Goal: Task Accomplishment & Management: Use online tool/utility

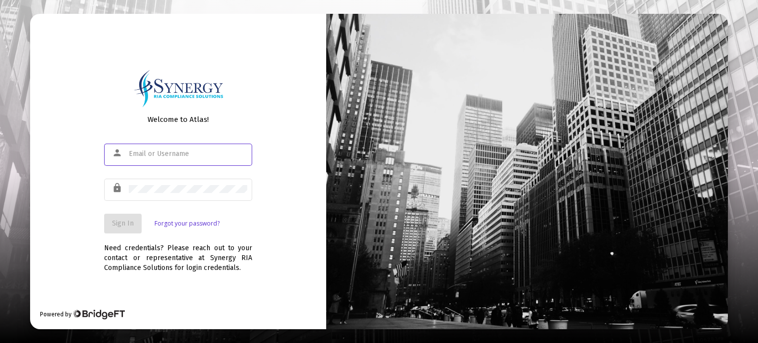
click at [173, 155] on input "text" at bounding box center [188, 154] width 118 height 8
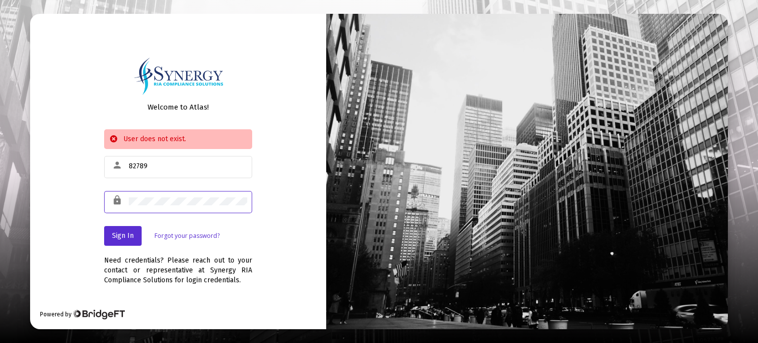
click at [198, 178] on div "person 82789" at bounding box center [178, 172] width 148 height 32
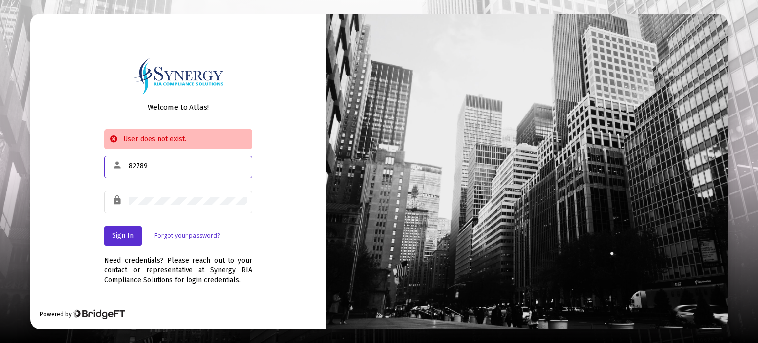
click at [205, 168] on input "82789" at bounding box center [188, 166] width 118 height 8
drag, startPoint x: 217, startPoint y: 163, endPoint x: 39, endPoint y: 176, distance: 178.1
click at [54, 173] on div "Welcome to Atlas! User does not exist. person 82789 lock Sign In Forgot your pa…" at bounding box center [178, 171] width 296 height 315
type input "[PERSON_NAME][EMAIL_ADDRESS][DOMAIN_NAME]"
drag, startPoint x: 174, startPoint y: 206, endPoint x: 164, endPoint y: 206, distance: 10.4
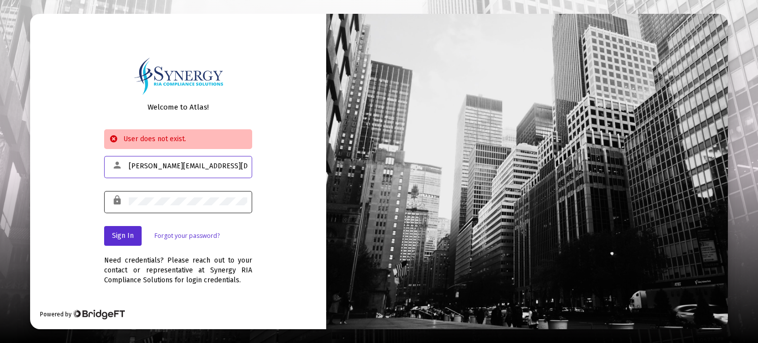
click at [168, 206] on div at bounding box center [188, 201] width 118 height 24
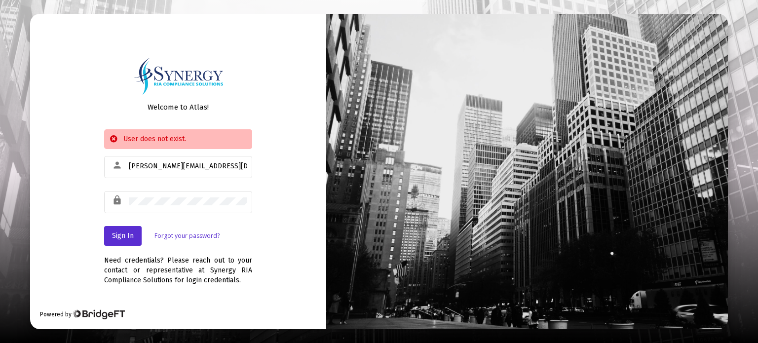
drag, startPoint x: 165, startPoint y: 205, endPoint x: 36, endPoint y: 196, distance: 129.6
click at [36, 196] on div "Welcome to Atlas! User does not exist. person [PERSON_NAME][EMAIL_ADDRESS][DOMA…" at bounding box center [178, 171] width 296 height 315
click at [125, 230] on button "Sign In" at bounding box center [123, 236] width 38 height 20
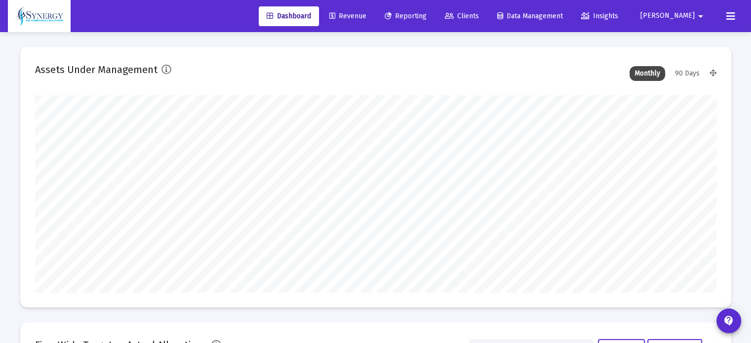
scroll to position [197, 367]
click at [427, 18] on span "Reporting" at bounding box center [406, 16] width 42 height 8
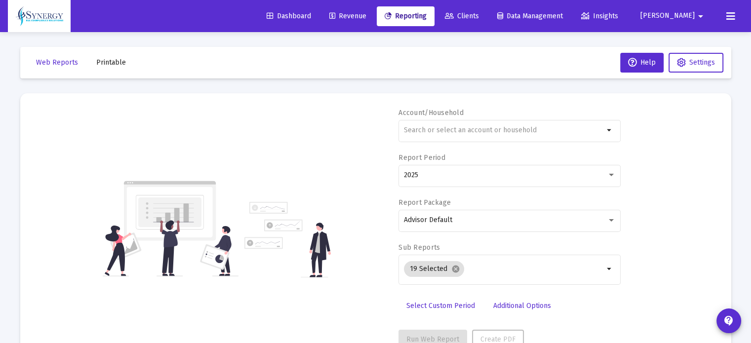
click at [553, 18] on span "Data Management" at bounding box center [530, 16] width 66 height 8
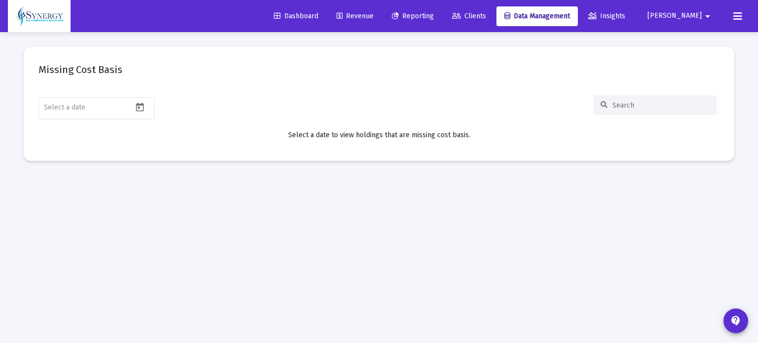
click at [326, 21] on link "Dashboard" at bounding box center [296, 16] width 60 height 20
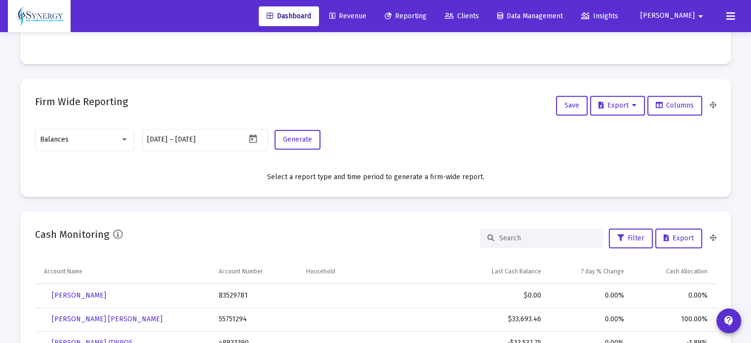
scroll to position [197, 318]
click at [661, 110] on button "Columns" at bounding box center [674, 106] width 55 height 20
click at [670, 103] on span "Columns" at bounding box center [675, 105] width 38 height 8
click at [254, 138] on icon "Open calendar" at bounding box center [253, 139] width 10 height 10
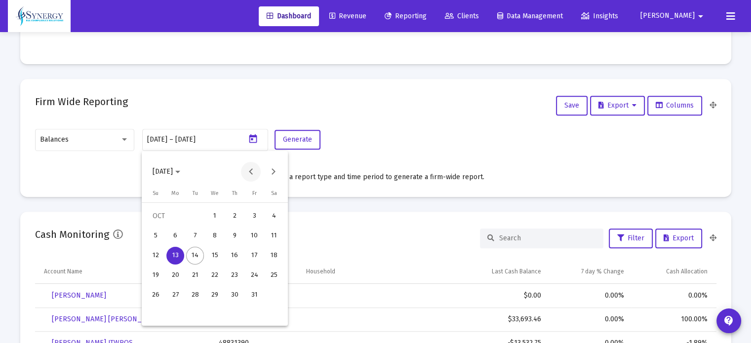
click at [248, 171] on button "Previous month" at bounding box center [251, 172] width 20 height 20
click at [189, 241] on div "1" at bounding box center [195, 236] width 18 height 18
type input "[DATE]"
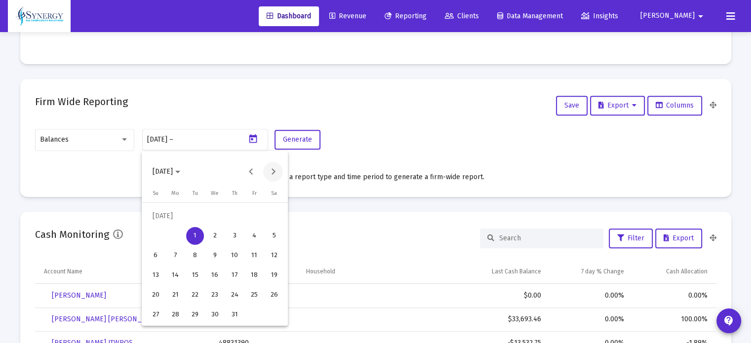
click at [269, 173] on button "Next month" at bounding box center [273, 172] width 20 height 20
click at [191, 310] on div "30" at bounding box center [195, 315] width 18 height 18
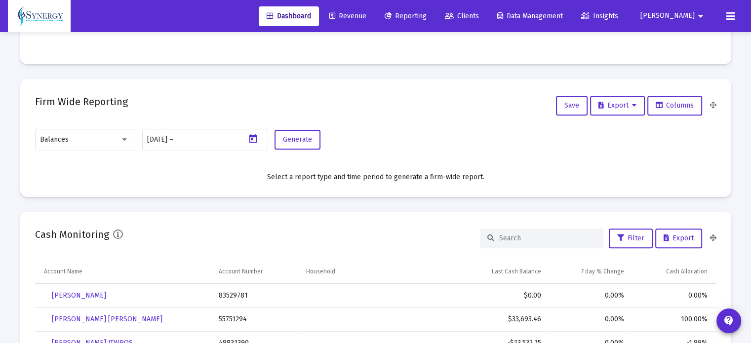
type input "[DATE]"
click at [100, 143] on div "Balances" at bounding box center [80, 140] width 80 height 8
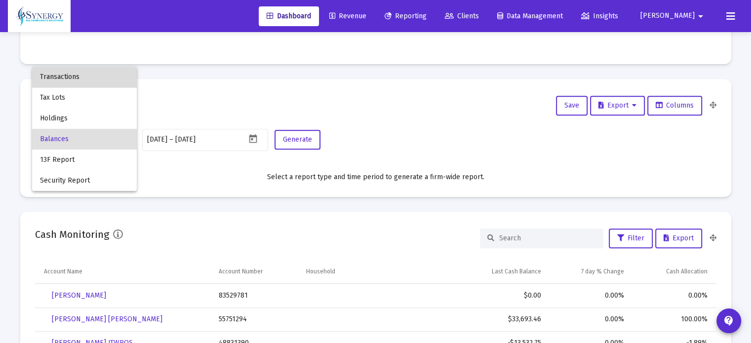
click at [95, 78] on span "Transactions" at bounding box center [84, 77] width 89 height 21
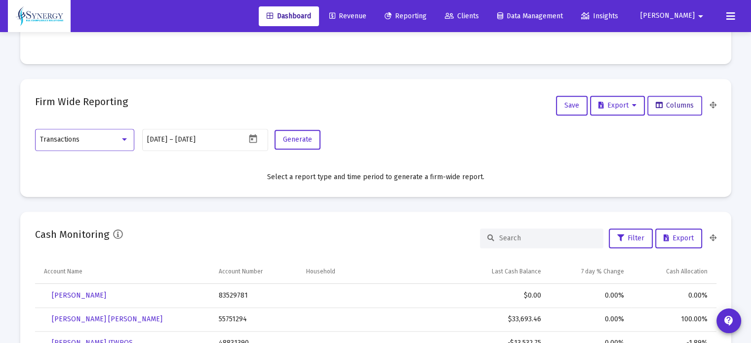
click at [668, 106] on span "Columns" at bounding box center [675, 105] width 38 height 8
click at [306, 147] on button "Generate" at bounding box center [297, 140] width 46 height 20
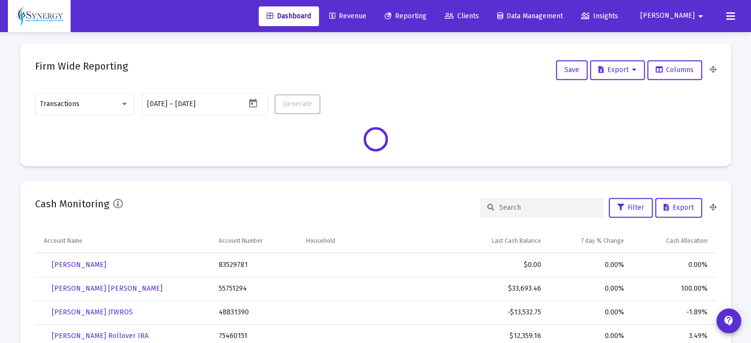
scroll to position [444, 0]
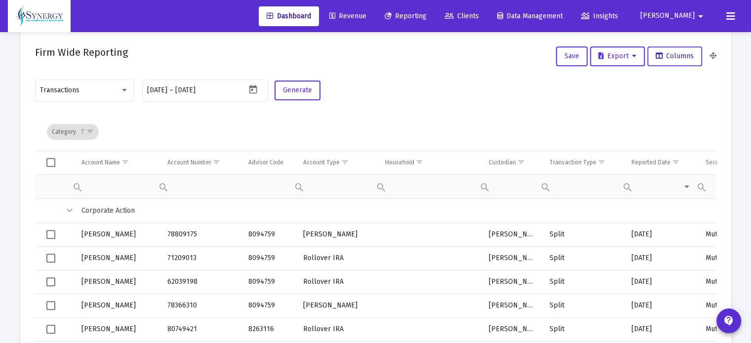
click at [684, 50] on button "Columns" at bounding box center [674, 56] width 55 height 20
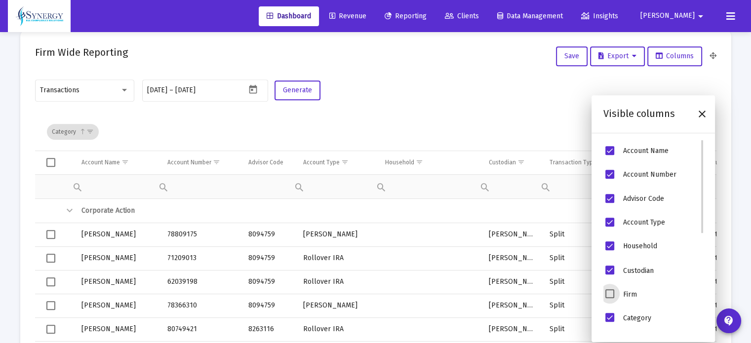
click at [608, 292] on span "Firm" at bounding box center [609, 293] width 9 height 9
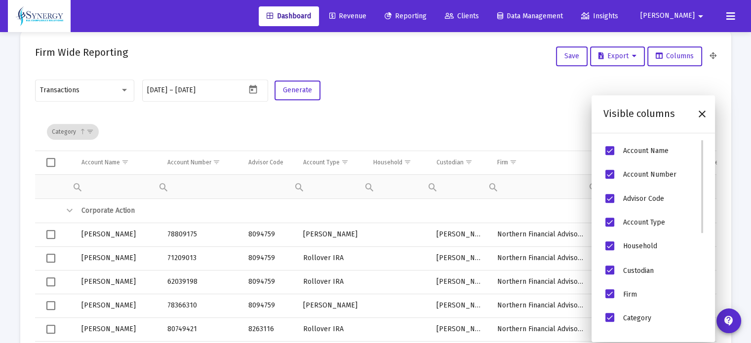
click at [609, 315] on span "Category" at bounding box center [609, 317] width 9 height 9
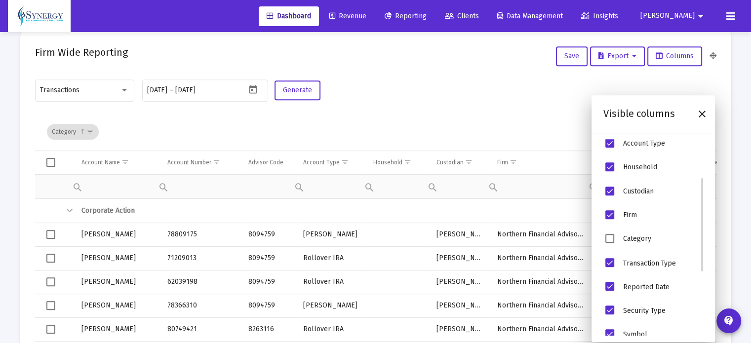
scroll to position [118, 0]
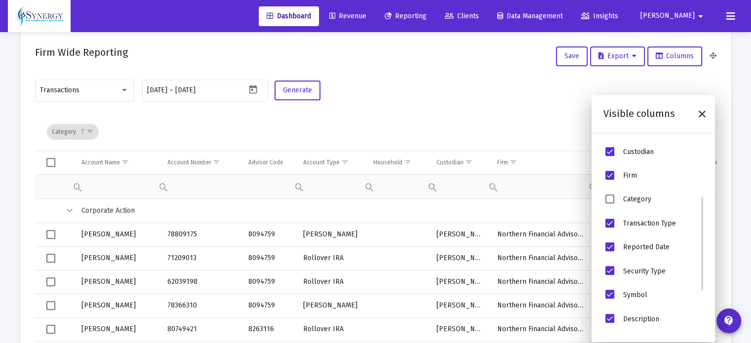
click at [612, 275] on span "Security Type" at bounding box center [609, 270] width 9 height 9
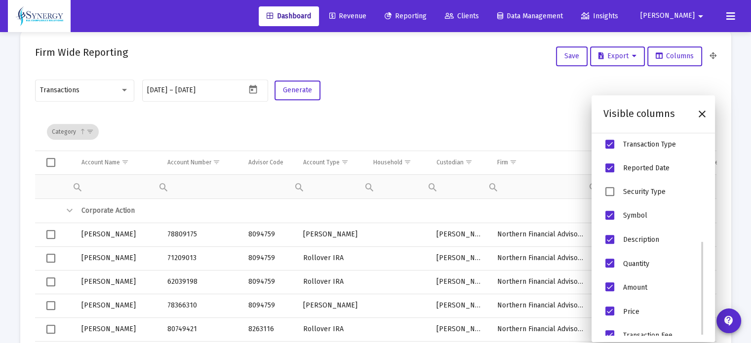
scroll to position [210, 0]
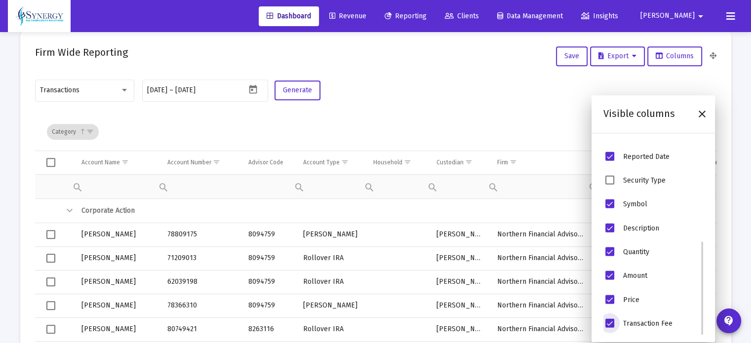
click at [607, 322] on span "Transaction Fee" at bounding box center [609, 323] width 9 height 9
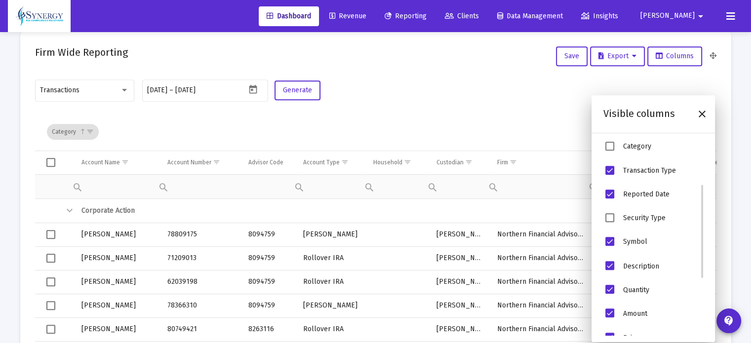
scroll to position [53, 0]
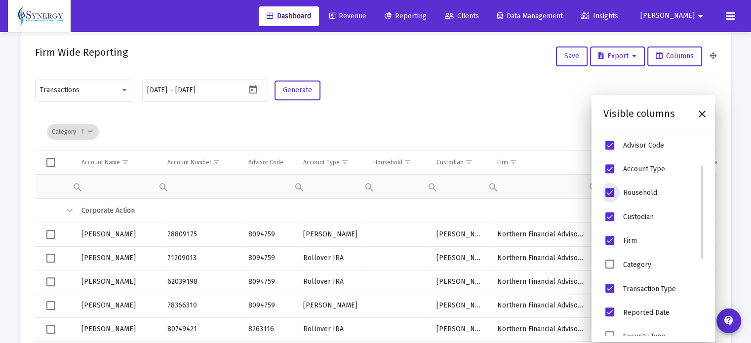
click at [610, 193] on span "Household" at bounding box center [609, 192] width 9 height 9
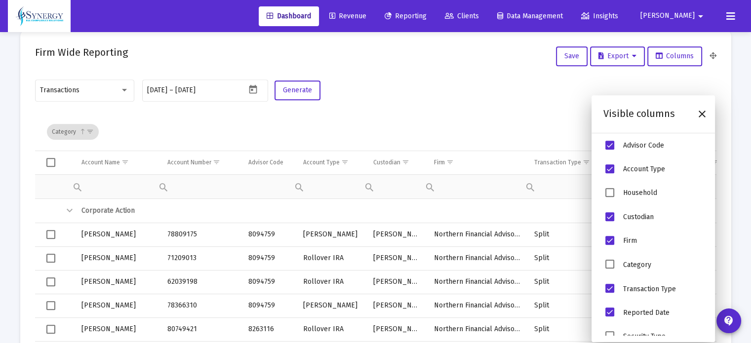
click at [571, 99] on div "Transactions [DATE] [DATE] – [DATE] Generate" at bounding box center [375, 95] width 681 height 35
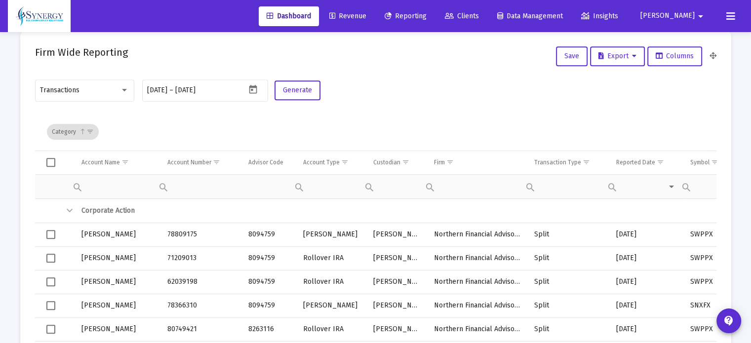
click at [80, 129] on span "Data grid toolbar" at bounding box center [82, 131] width 7 height 7
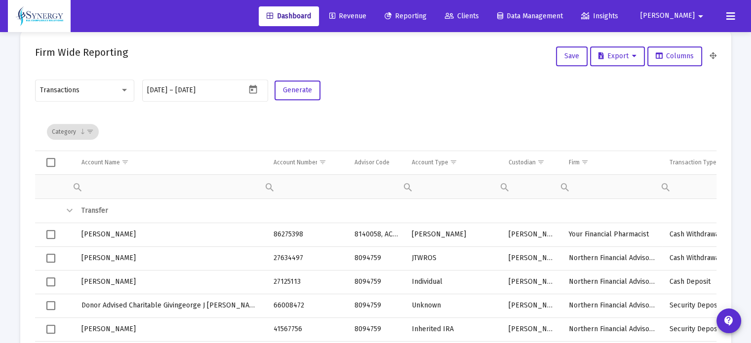
click at [90, 130] on span "Show filter options for column 'undefined'" at bounding box center [89, 131] width 7 height 7
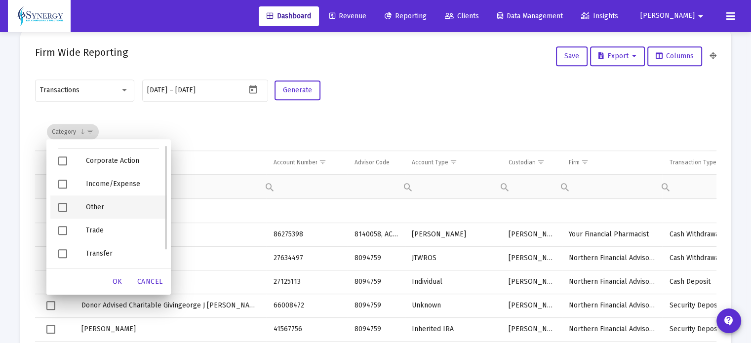
scroll to position [0, 0]
click at [59, 250] on span "Filter options" at bounding box center [62, 251] width 9 height 9
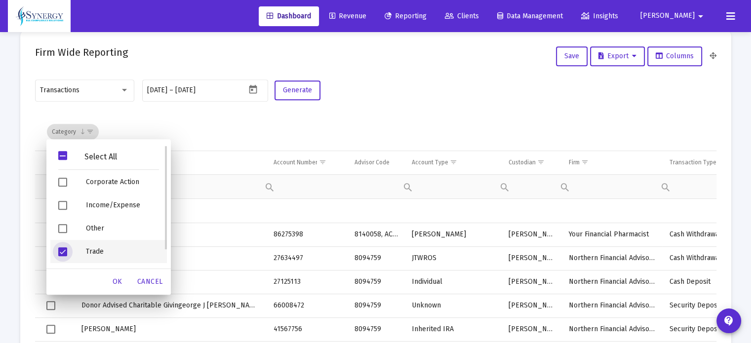
scroll to position [21, 0]
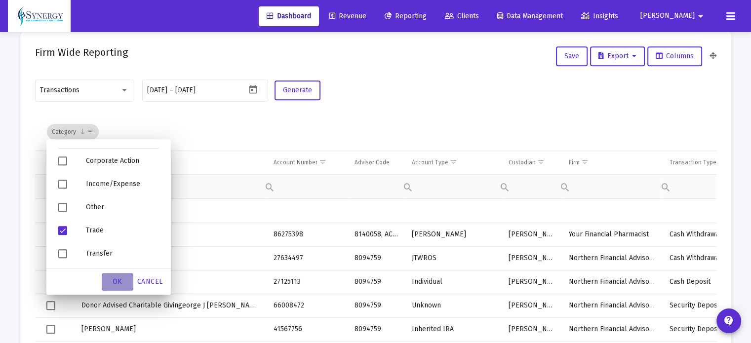
click at [113, 280] on span "OK" at bounding box center [118, 281] width 10 height 8
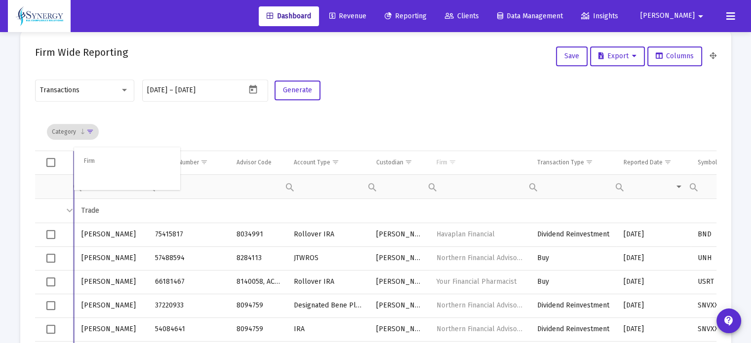
drag, startPoint x: 450, startPoint y: 163, endPoint x: 94, endPoint y: 159, distance: 355.9
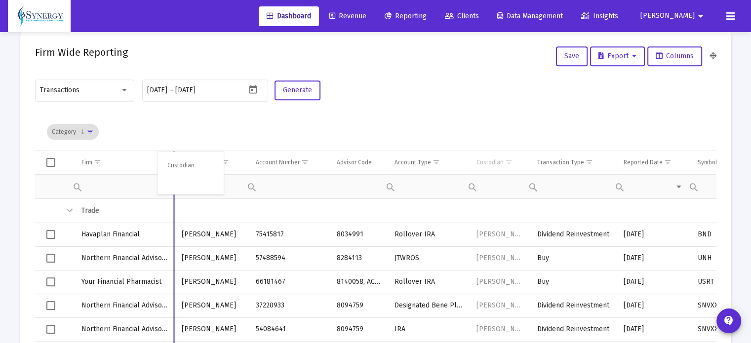
drag, startPoint x: 504, startPoint y: 162, endPoint x: 192, endPoint y: 163, distance: 312.0
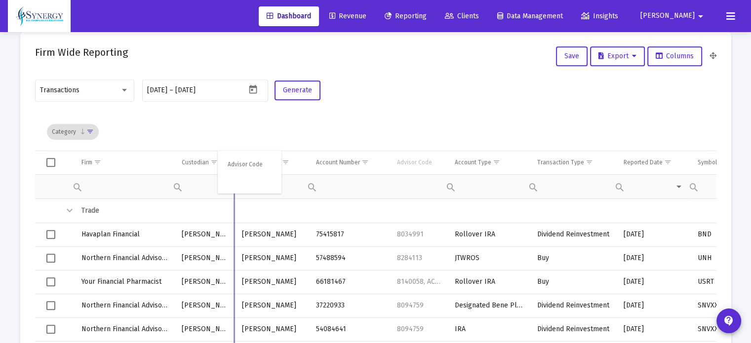
drag, startPoint x: 407, startPoint y: 164, endPoint x: 235, endPoint y: 164, distance: 172.3
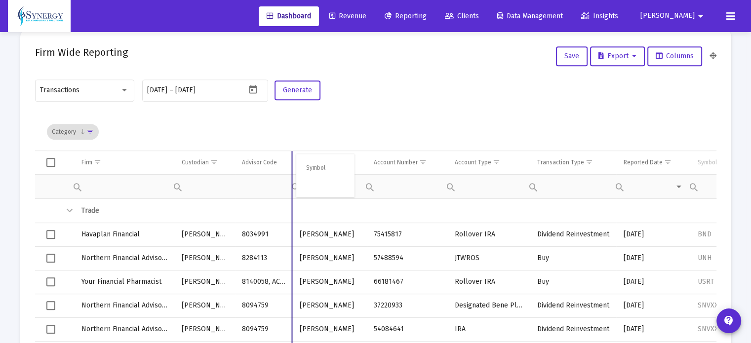
drag, startPoint x: 704, startPoint y: 164, endPoint x: 308, endPoint y: 168, distance: 396.4
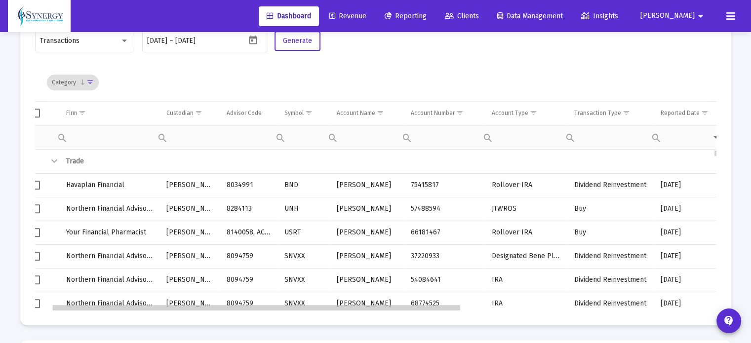
scroll to position [0, 45]
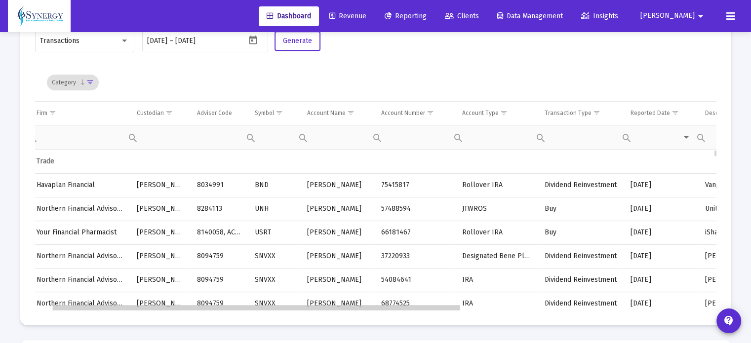
drag, startPoint x: 395, startPoint y: 308, endPoint x: 464, endPoint y: 311, distance: 68.7
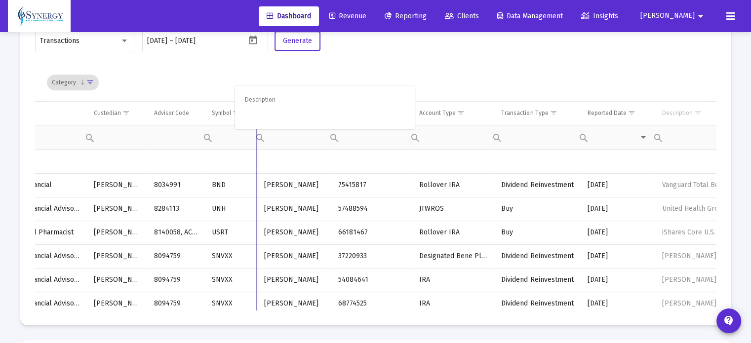
drag, startPoint x: 663, startPoint y: 117, endPoint x: 245, endPoint y: 101, distance: 418.9
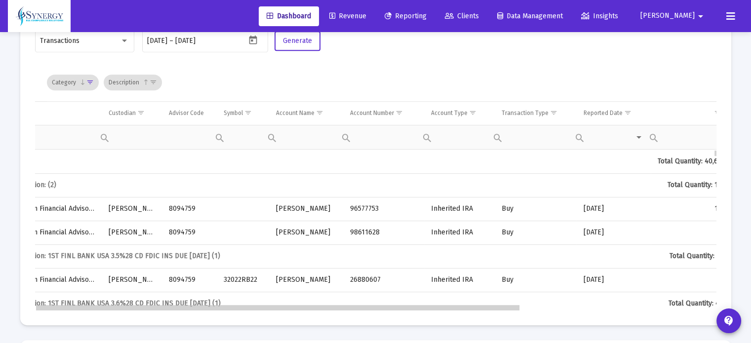
scroll to position [0, 0]
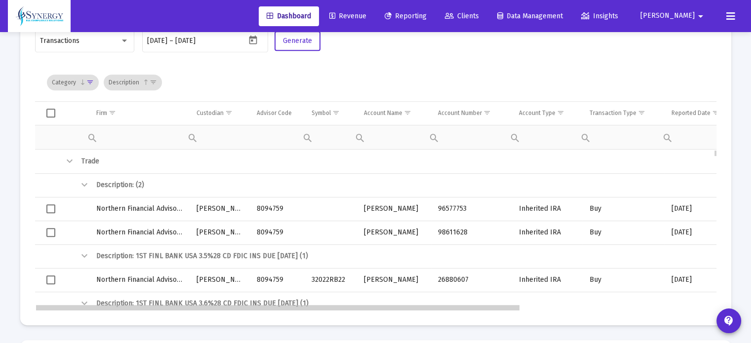
drag, startPoint x: 312, startPoint y: 309, endPoint x: 145, endPoint y: 301, distance: 167.5
drag, startPoint x: 470, startPoint y: 308, endPoint x: 509, endPoint y: 311, distance: 39.6
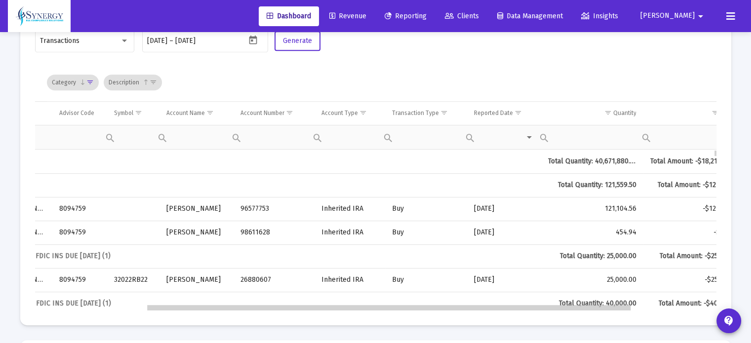
scroll to position [0, 197]
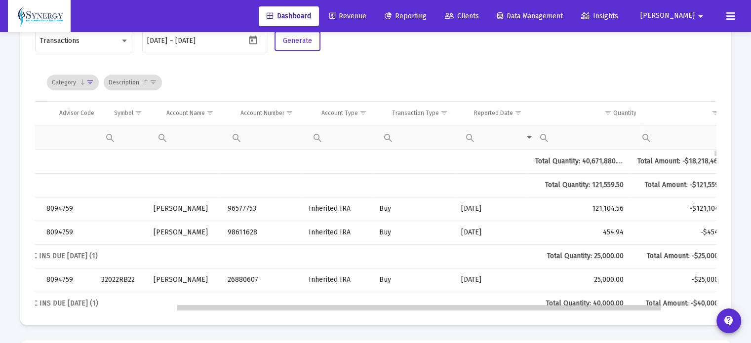
scroll to position [0, 210]
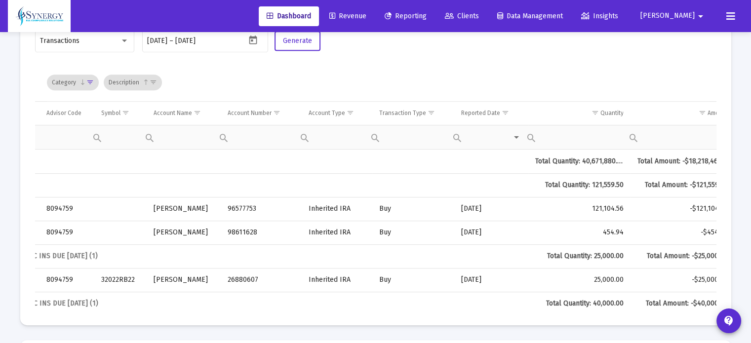
click at [716, 311] on mat-card "Firm Wide Reporting Save Export Columns Transactions [DATE] [DATE] – [DATE] Gen…" at bounding box center [375, 152] width 711 height 345
drag, startPoint x: 606, startPoint y: 310, endPoint x: 645, endPoint y: 311, distance: 38.5
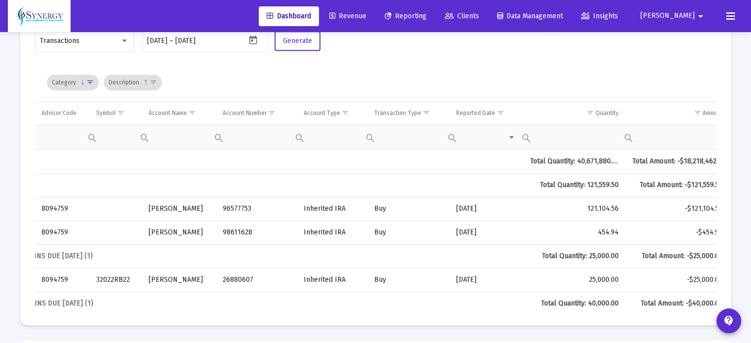
click at [667, 311] on mat-card "Firm Wide Reporting Save Export Columns Transactions [DATE] [DATE] – [DATE] Gen…" at bounding box center [375, 152] width 711 height 345
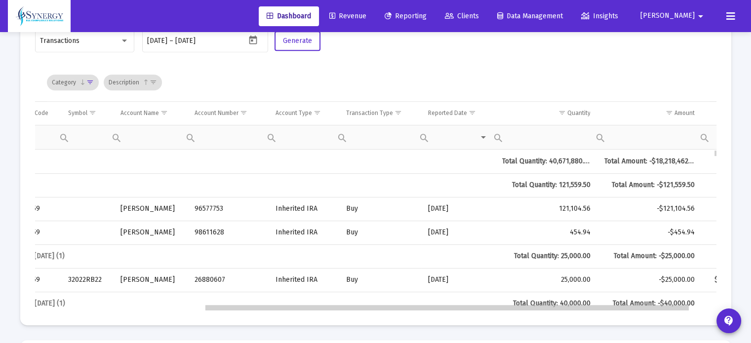
drag, startPoint x: 663, startPoint y: 307, endPoint x: 708, endPoint y: 309, distance: 45.0
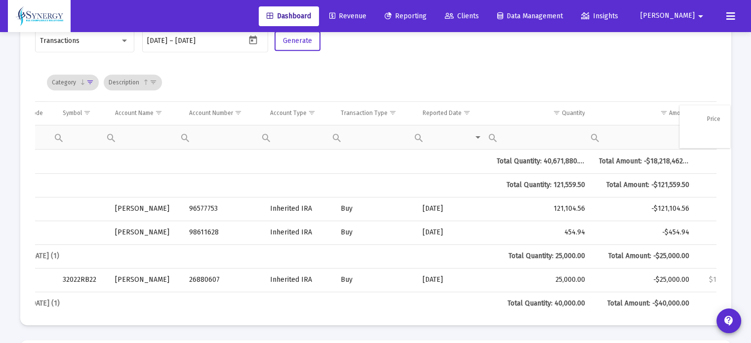
drag, startPoint x: 708, startPoint y: 114, endPoint x: 692, endPoint y: 118, distance: 16.8
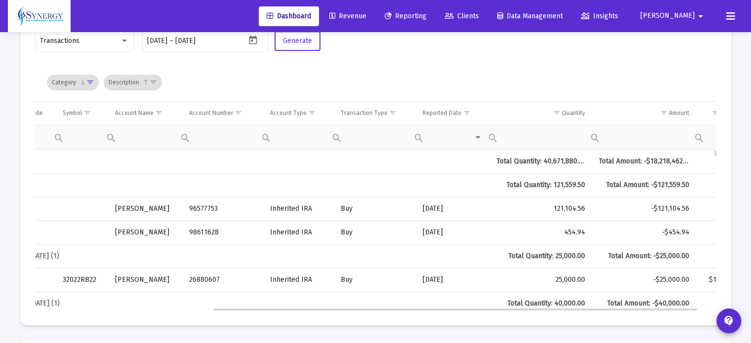
drag, startPoint x: 274, startPoint y: 311, endPoint x: 192, endPoint y: 306, distance: 82.6
click at [192, 306] on mat-card "Firm Wide Reporting Save Export Columns Transactions [DATE] [DATE] – [DATE] Gen…" at bounding box center [375, 152] width 711 height 345
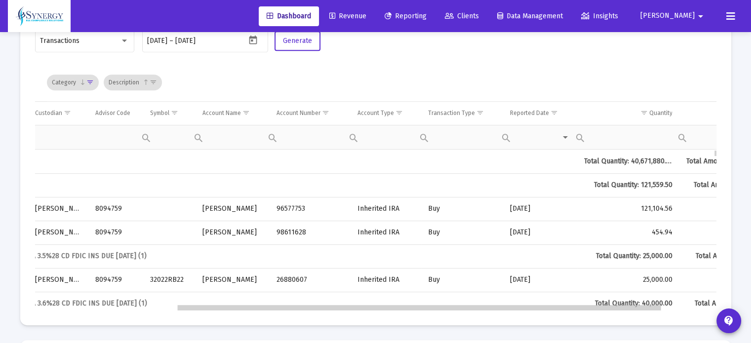
scroll to position [0, 0]
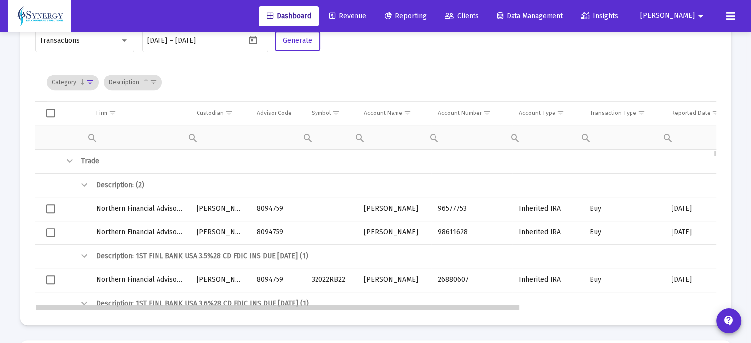
drag, startPoint x: 229, startPoint y: 308, endPoint x: -32, endPoint y: 309, distance: 260.7
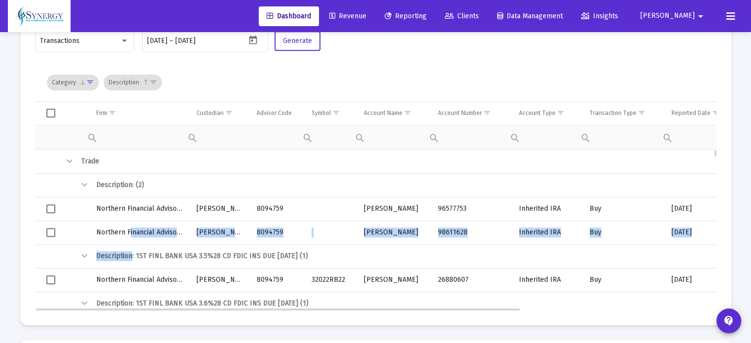
drag, startPoint x: 131, startPoint y: 258, endPoint x: 129, endPoint y: 237, distance: 20.8
click at [127, 256] on td "Description: 1ST FINL BANK USA 3.5%28 CD FDIC INS DUE [DATE] (1)" at bounding box center [414, 256] width 650 height 24
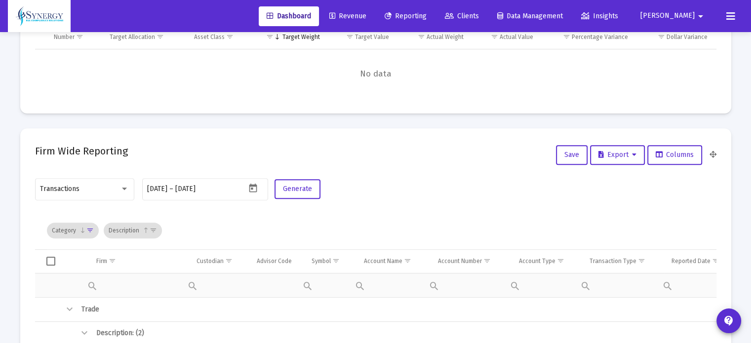
click at [150, 233] on span "Show filter options for column 'undefined'" at bounding box center [153, 230] width 7 height 7
click at [375, 210] on div "Transactions [DATE] [DATE] – [DATE] Generate" at bounding box center [375, 194] width 681 height 35
click at [117, 233] on div "Description" at bounding box center [133, 231] width 58 height 16
drag, startPoint x: 119, startPoint y: 232, endPoint x: 348, endPoint y: 268, distance: 231.5
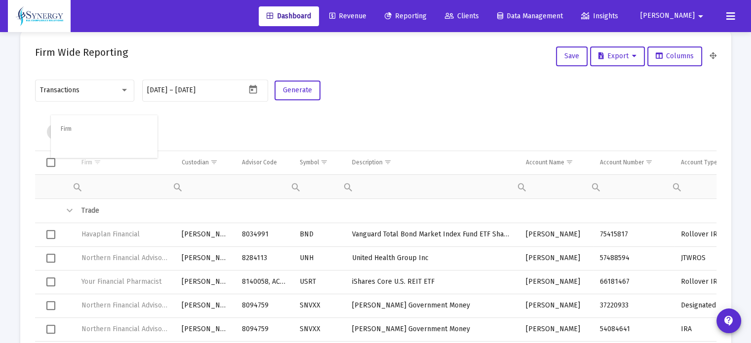
drag, startPoint x: 94, startPoint y: 168, endPoint x: 72, endPoint y: 133, distance: 42.2
drag, startPoint x: 87, startPoint y: 161, endPoint x: 288, endPoint y: 136, distance: 203.0
drag, startPoint x: 111, startPoint y: 166, endPoint x: 99, endPoint y: 244, distance: 78.9
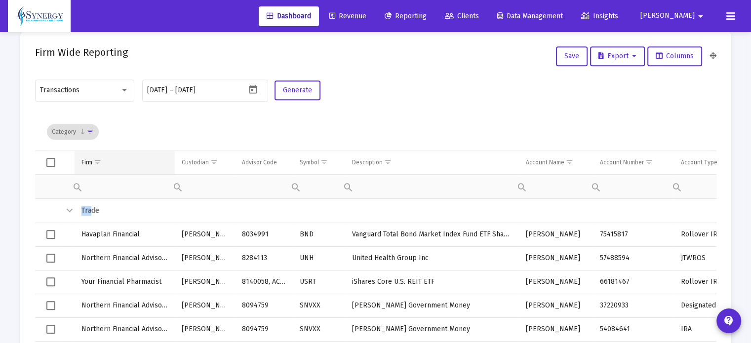
drag, startPoint x: 87, startPoint y: 210, endPoint x: 95, endPoint y: 167, distance: 43.3
click at [95, 167] on div "Category Firm Custodian Advisor Code Symbol Description Account Name Account Nu…" at bounding box center [375, 236] width 681 height 247
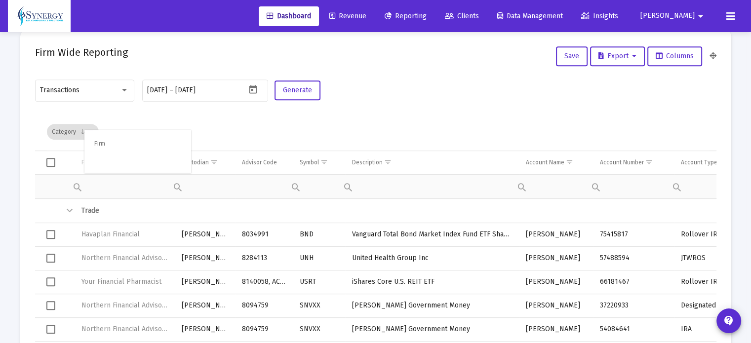
drag, startPoint x: 99, startPoint y: 167, endPoint x: 81, endPoint y: 130, distance: 41.5
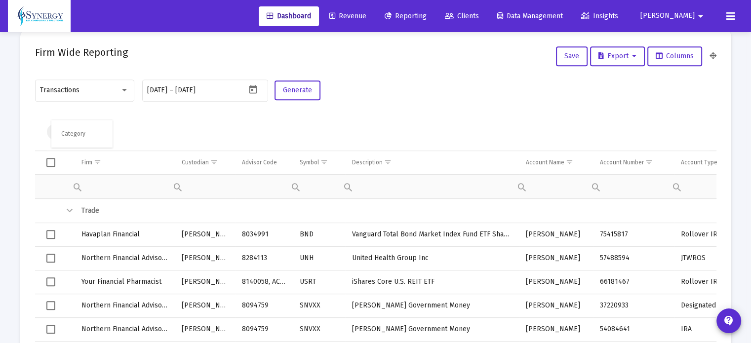
drag, startPoint x: 66, startPoint y: 130, endPoint x: 80, endPoint y: 126, distance: 14.7
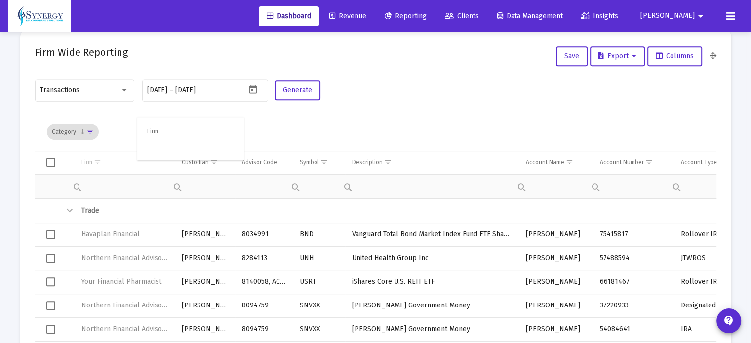
drag, startPoint x: 89, startPoint y: 167, endPoint x: 153, endPoint y: 134, distance: 71.3
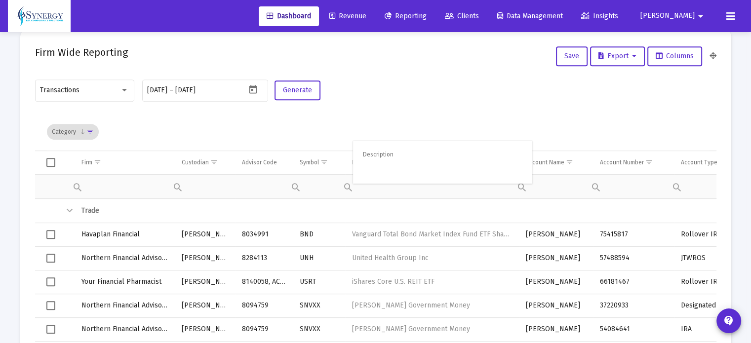
drag, startPoint x: 371, startPoint y: 166, endPoint x: 379, endPoint y: 156, distance: 12.6
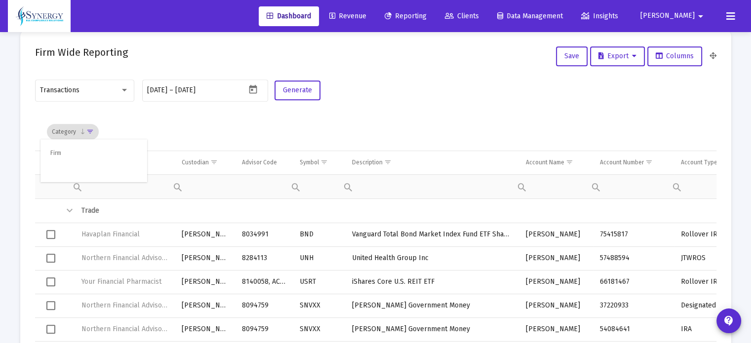
drag, startPoint x: 103, startPoint y: 163, endPoint x: 85, endPoint y: 149, distance: 22.8
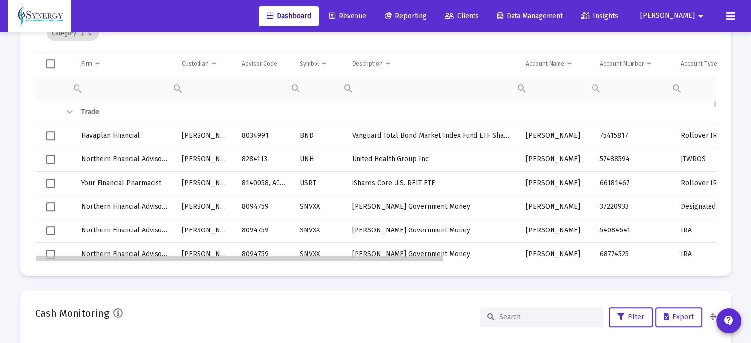
scroll to position [0, 78]
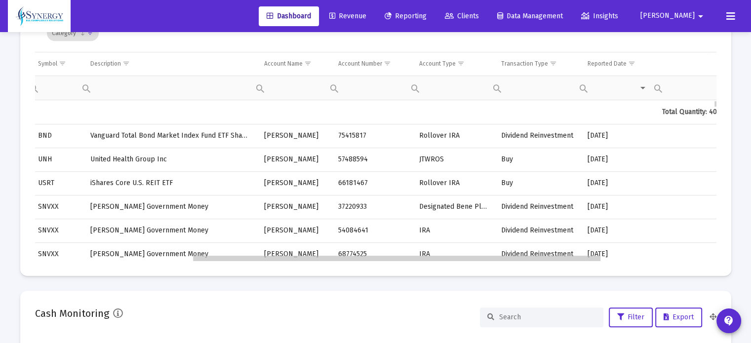
drag, startPoint x: 421, startPoint y: 260, endPoint x: 583, endPoint y: 262, distance: 161.4
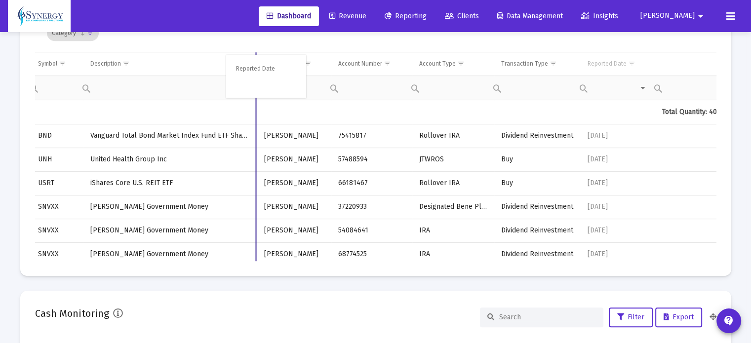
drag, startPoint x: 631, startPoint y: 65, endPoint x: 276, endPoint y: 68, distance: 354.5
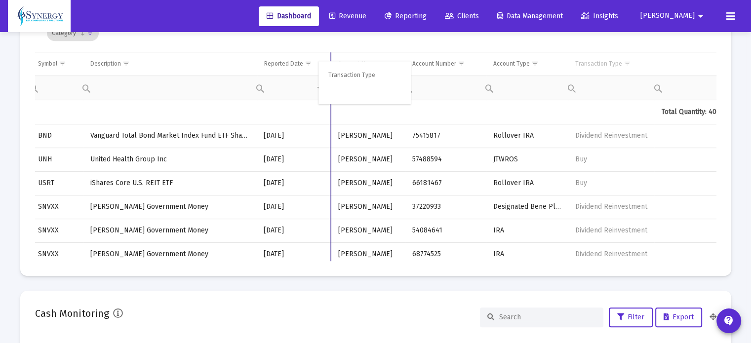
drag, startPoint x: 612, startPoint y: 66, endPoint x: 362, endPoint y: 76, distance: 250.0
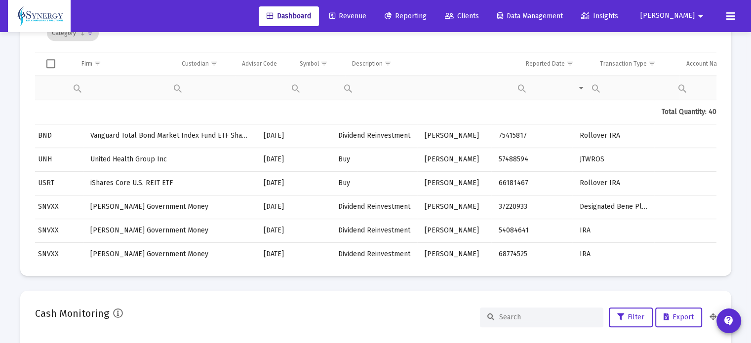
scroll to position [0, 262]
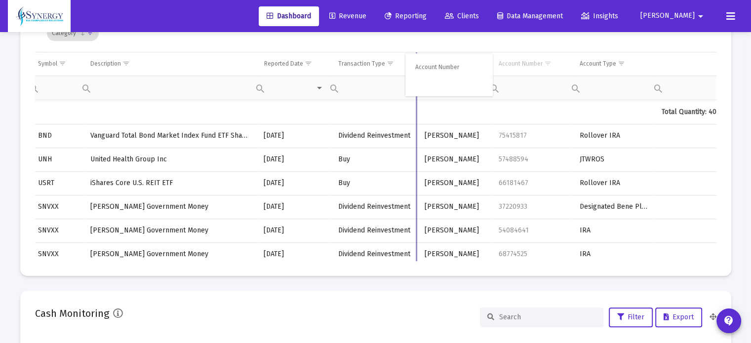
drag, startPoint x: 520, startPoint y: 66, endPoint x: 434, endPoint y: 67, distance: 85.9
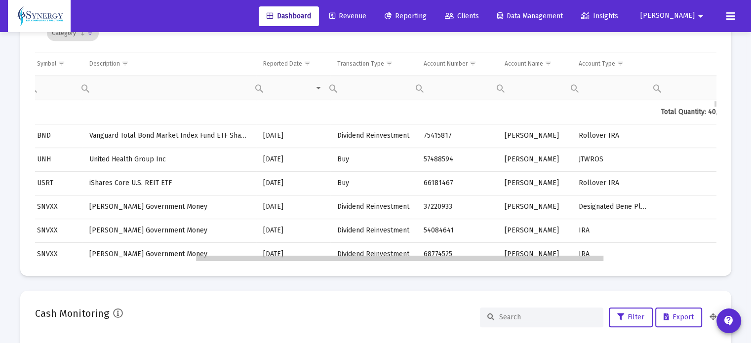
scroll to position [0, 300]
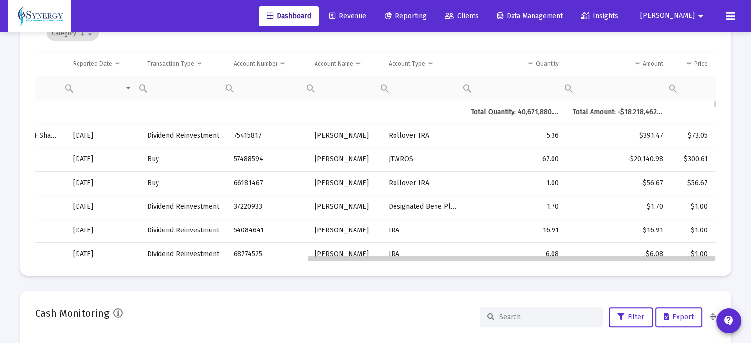
drag, startPoint x: 382, startPoint y: 260, endPoint x: 570, endPoint y: 220, distance: 192.4
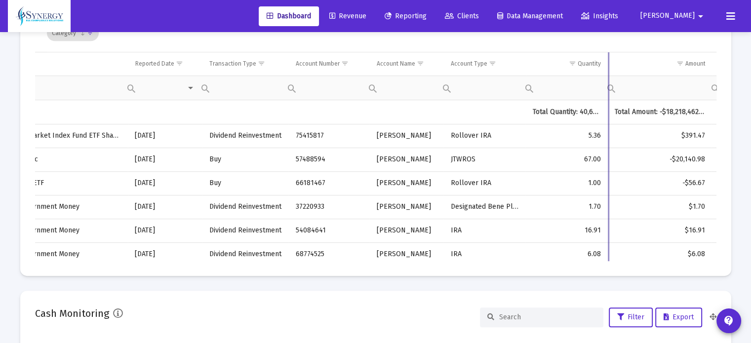
drag, startPoint x: 567, startPoint y: 67, endPoint x: 547, endPoint y: 72, distance: 20.4
drag, startPoint x: 591, startPoint y: 66, endPoint x: 579, endPoint y: 65, distance: 12.4
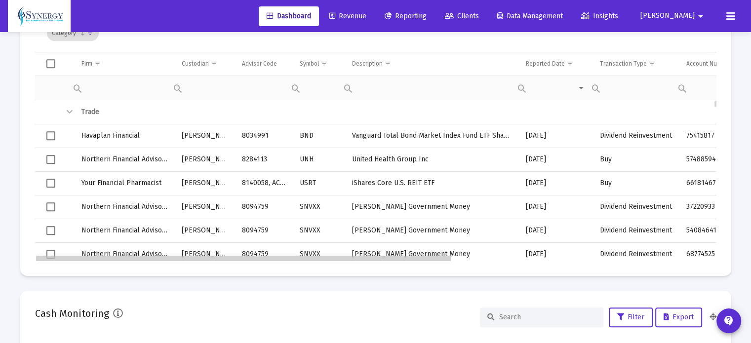
drag, startPoint x: 428, startPoint y: 260, endPoint x: 111, endPoint y: 273, distance: 317.7
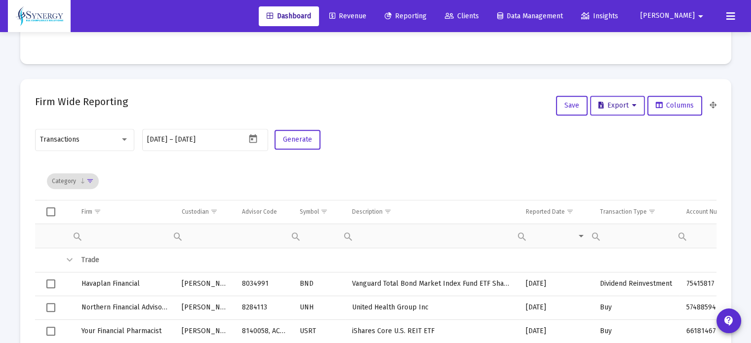
click at [616, 106] on span "Export" at bounding box center [617, 105] width 38 height 8
click at [100, 215] on div at bounding box center [375, 171] width 751 height 343
click at [96, 213] on span "Show filter options for column 'Firm'" at bounding box center [97, 211] width 7 height 7
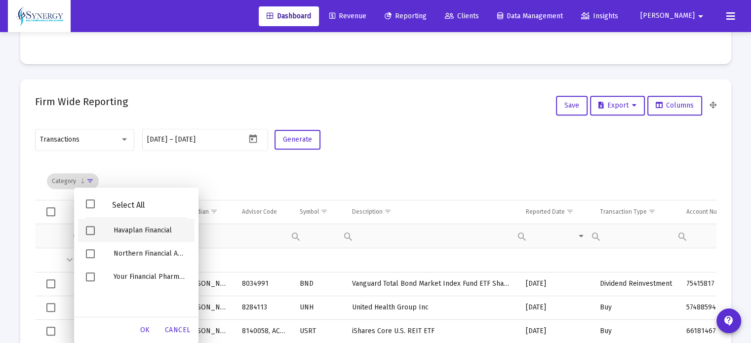
click at [89, 225] on div "Filter options" at bounding box center [92, 230] width 28 height 23
click at [148, 328] on span "OK" at bounding box center [145, 330] width 10 height 8
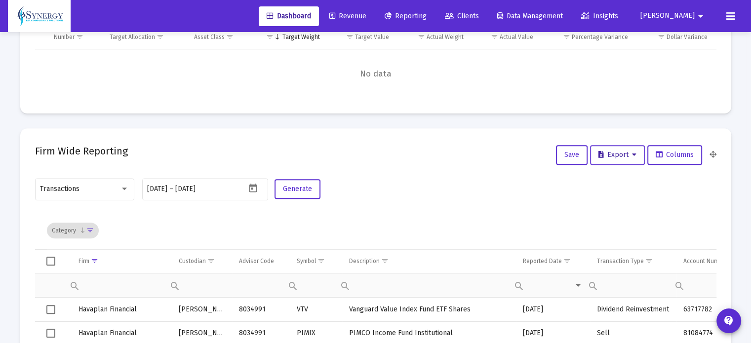
click at [611, 153] on span "Export" at bounding box center [617, 155] width 38 height 8
click at [611, 183] on button "Export All Rows" at bounding box center [620, 180] width 67 height 24
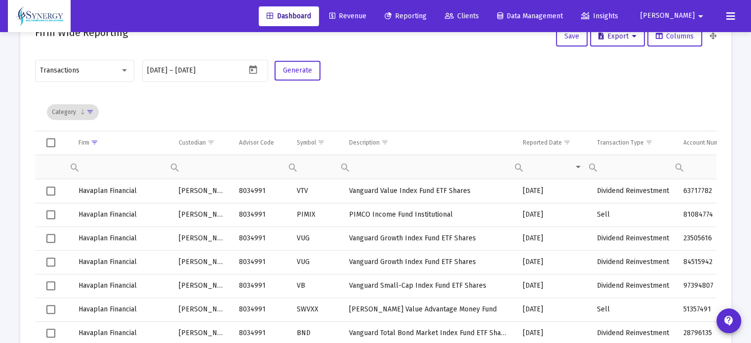
scroll to position [494, 0]
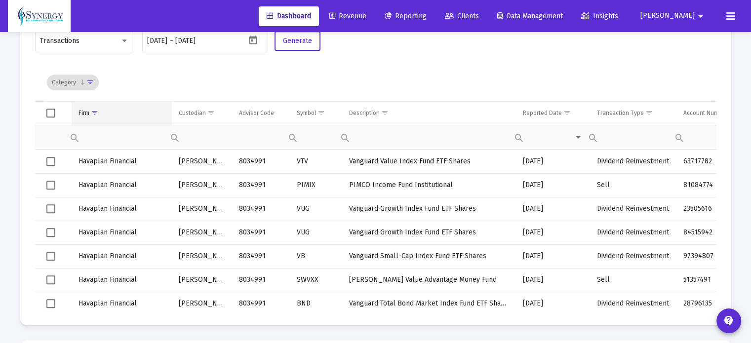
click at [98, 117] on span "Show filter options for column 'Firm'" at bounding box center [94, 112] width 7 height 7
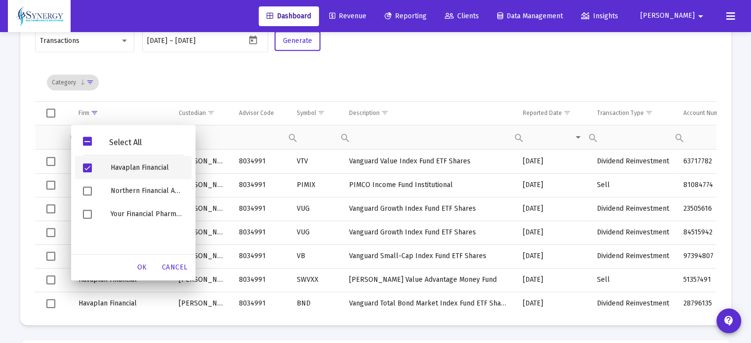
click at [88, 164] on span "Filter options" at bounding box center [87, 167] width 9 height 9
click at [152, 268] on div "OK" at bounding box center [142, 268] width 32 height 18
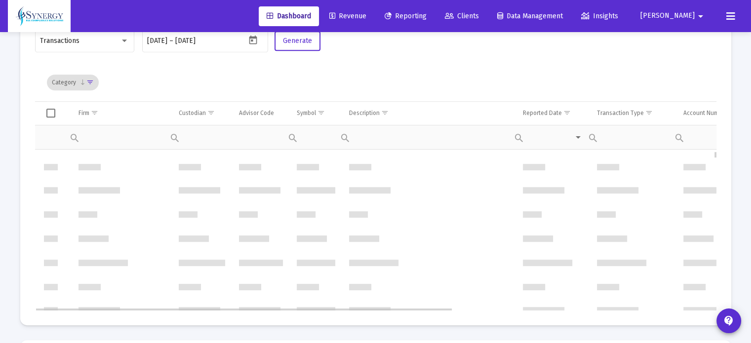
scroll to position [2528, 0]
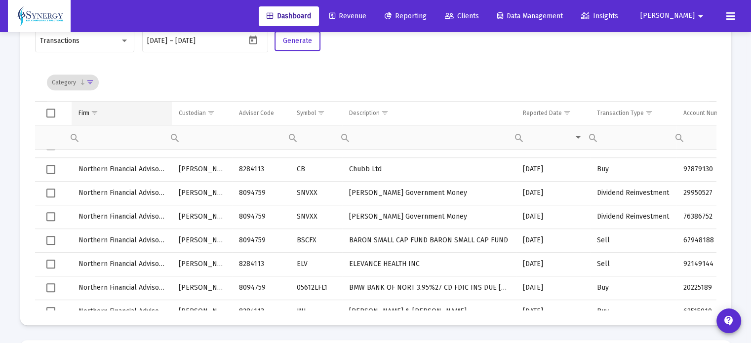
click at [92, 112] on span "Show filter options for column 'Firm'" at bounding box center [94, 112] width 7 height 7
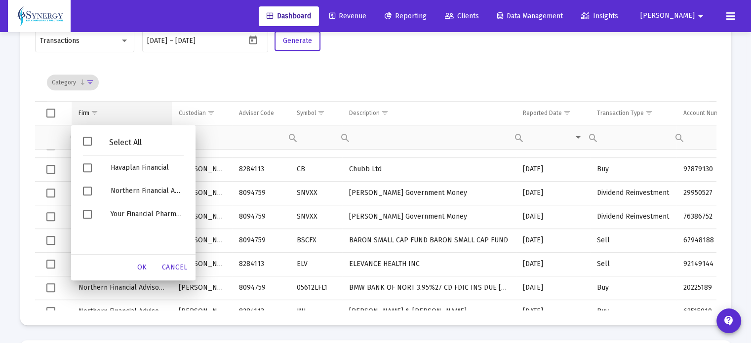
click at [92, 112] on span "Show filter options for column 'Firm'" at bounding box center [94, 112] width 7 height 7
click at [84, 214] on span "Filter options" at bounding box center [87, 214] width 9 height 9
click at [145, 263] on span "OK" at bounding box center [142, 267] width 10 height 8
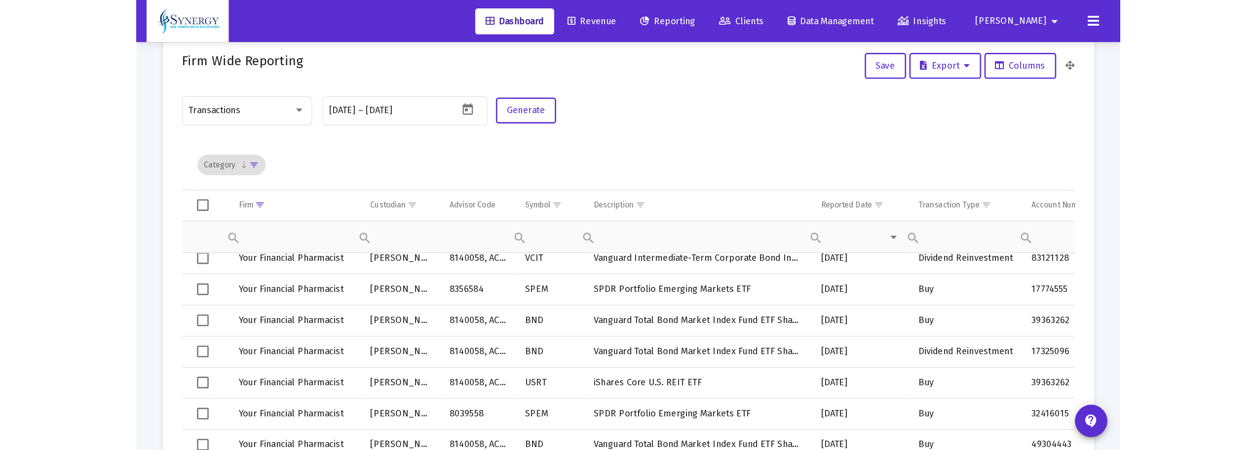
scroll to position [395, 0]
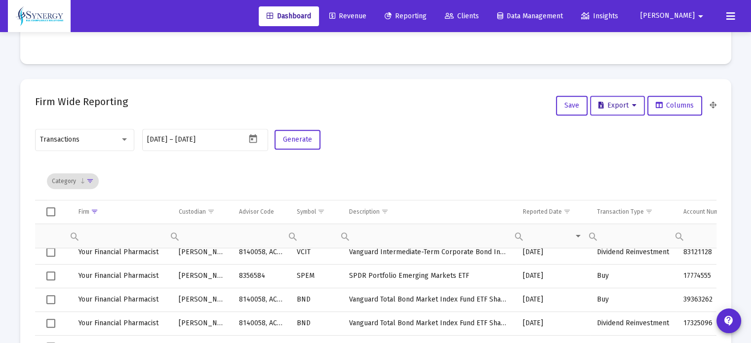
click at [601, 107] on span "Export" at bounding box center [617, 105] width 38 height 8
click at [606, 128] on button "Export All Rows" at bounding box center [620, 131] width 67 height 24
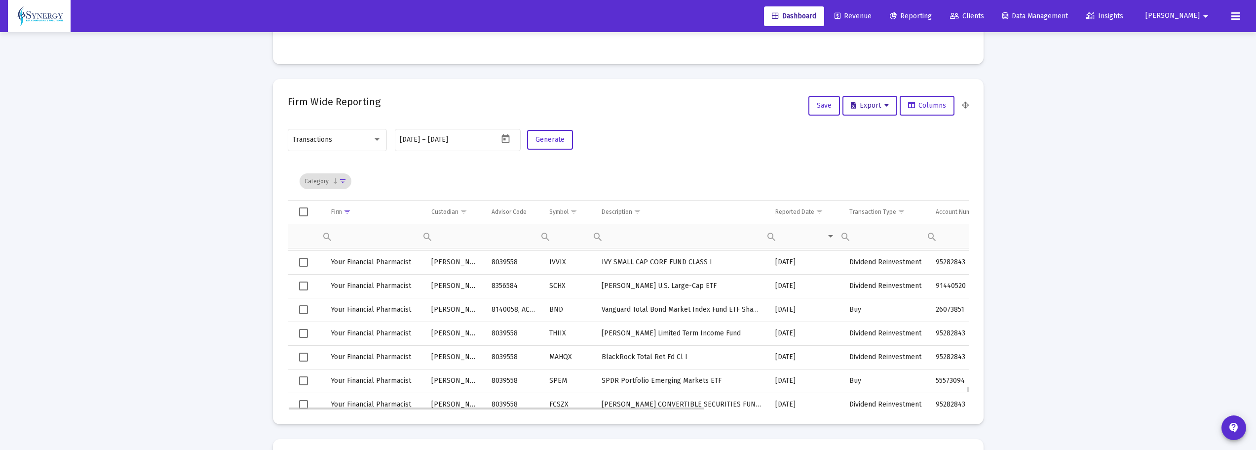
scroll to position [5934, 0]
